Goal: Check status: Check status

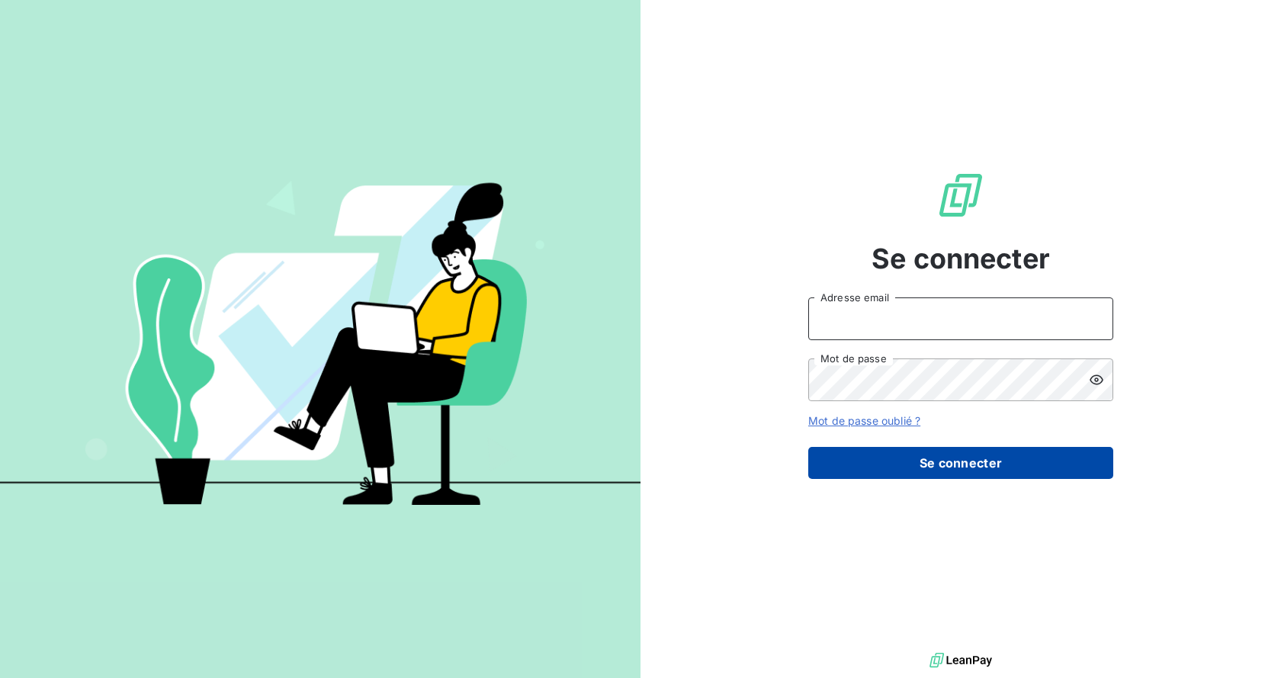
type input "[EMAIL_ADDRESS][DOMAIN_NAME]"
click at [900, 461] on button "Se connecter" at bounding box center [960, 463] width 305 height 32
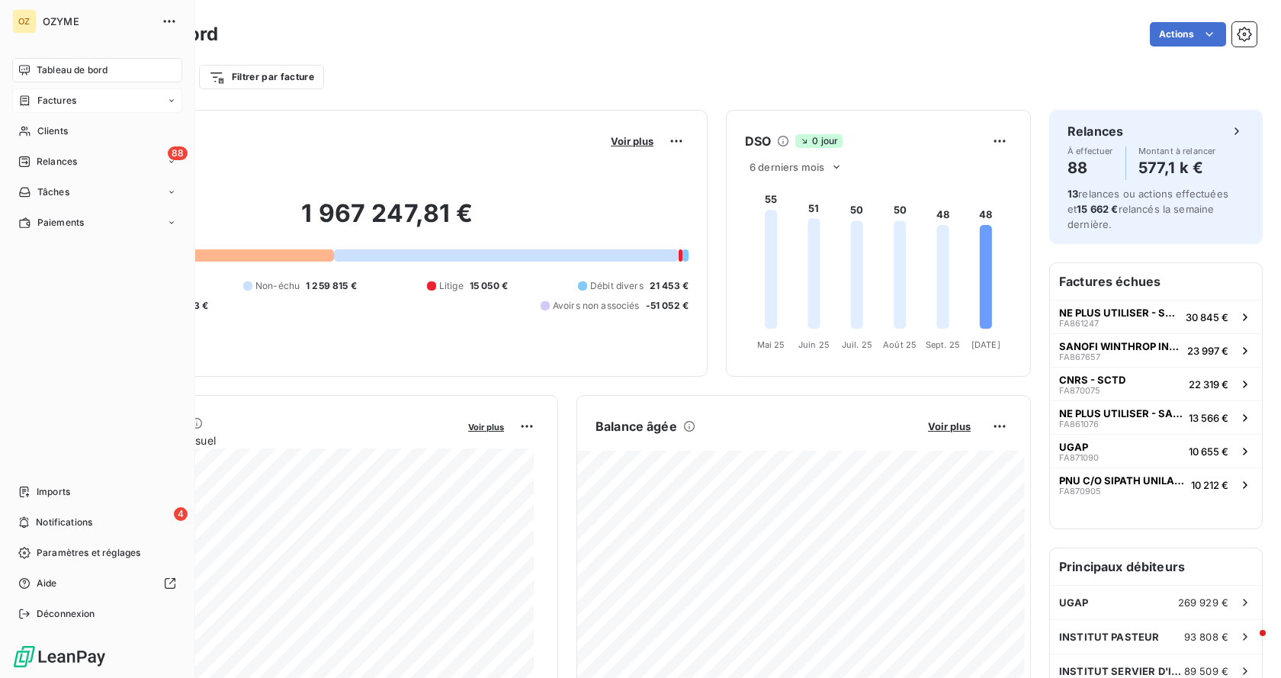
click at [86, 100] on div "Factures" at bounding box center [97, 100] width 170 height 24
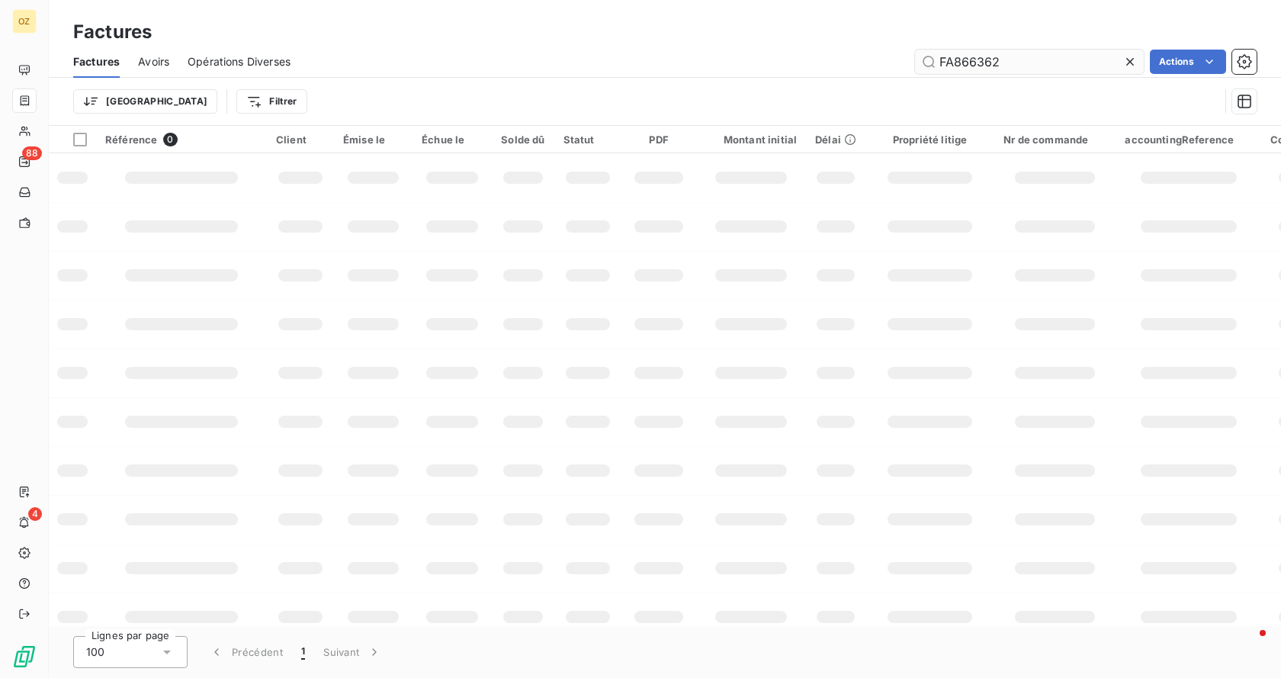
click at [1023, 62] on input "FA866362" at bounding box center [1029, 62] width 229 height 24
type input "FA863941"
click at [1049, 65] on input "FA863941" at bounding box center [1029, 62] width 229 height 24
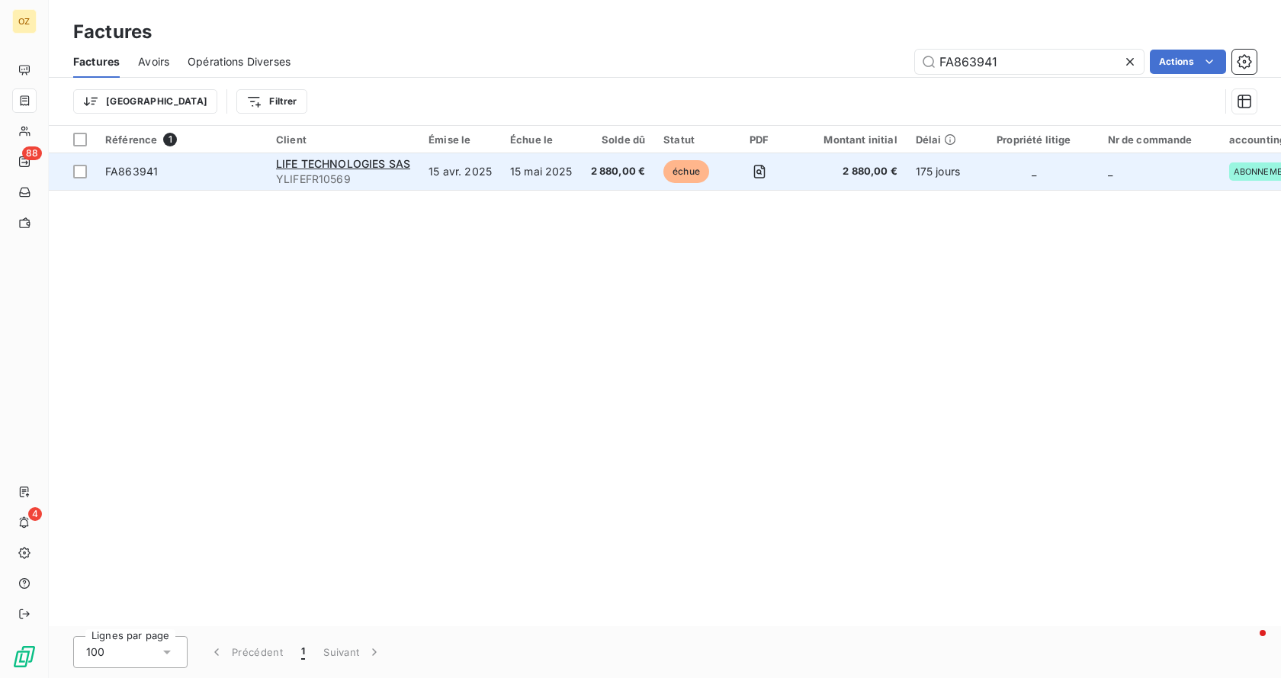
click at [182, 170] on span "FA863941" at bounding box center [181, 171] width 153 height 15
